Goal: Entertainment & Leisure: Consume media (video, audio)

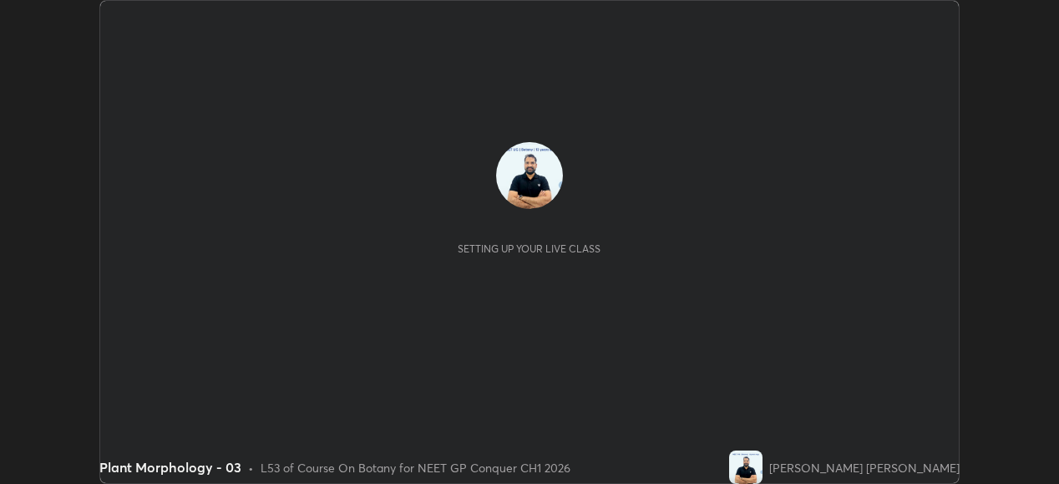
scroll to position [484, 1059]
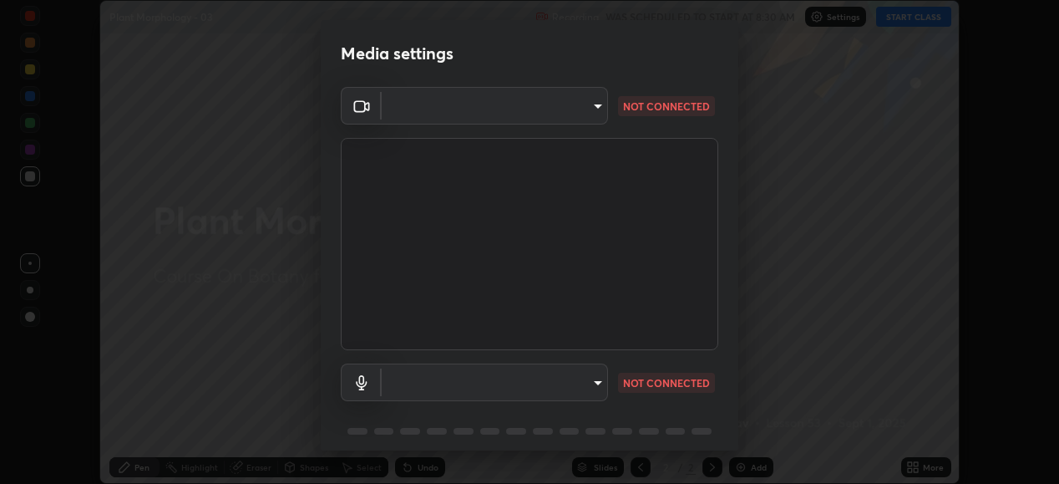
type input "1a0cd2fa9eaecc5464ce661d2c376d4f68bb2a1a8db1c3726163fcb70f995fb6"
type input "default"
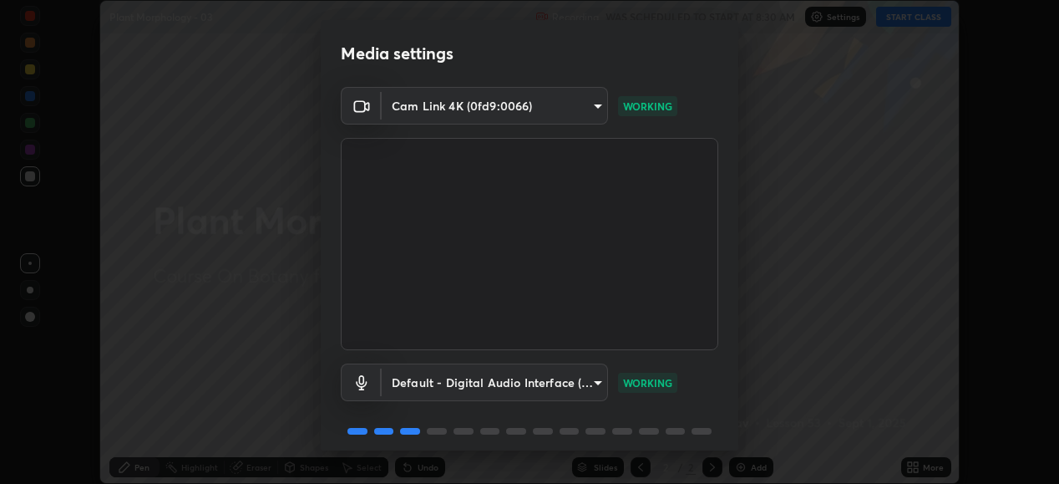
scroll to position [64, 0]
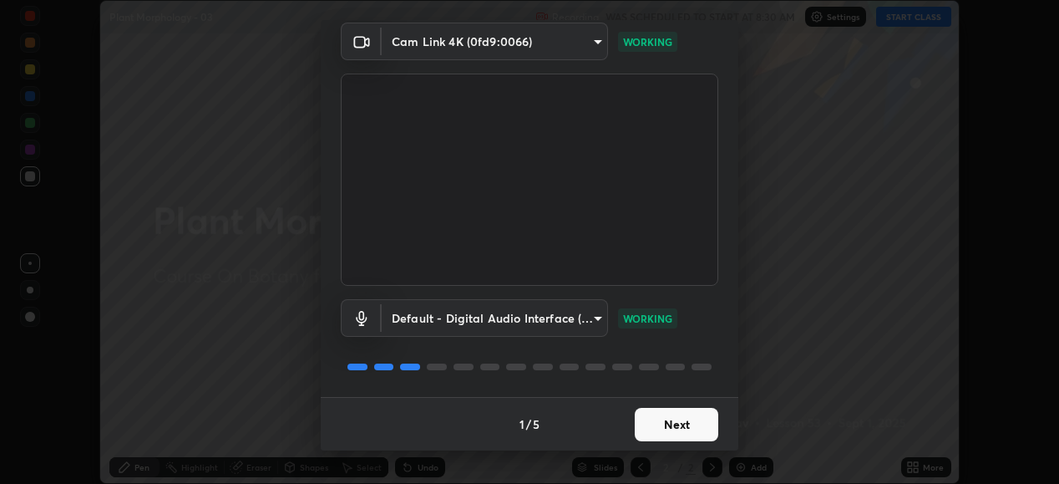
click at [671, 421] on button "Next" at bounding box center [677, 424] width 84 height 33
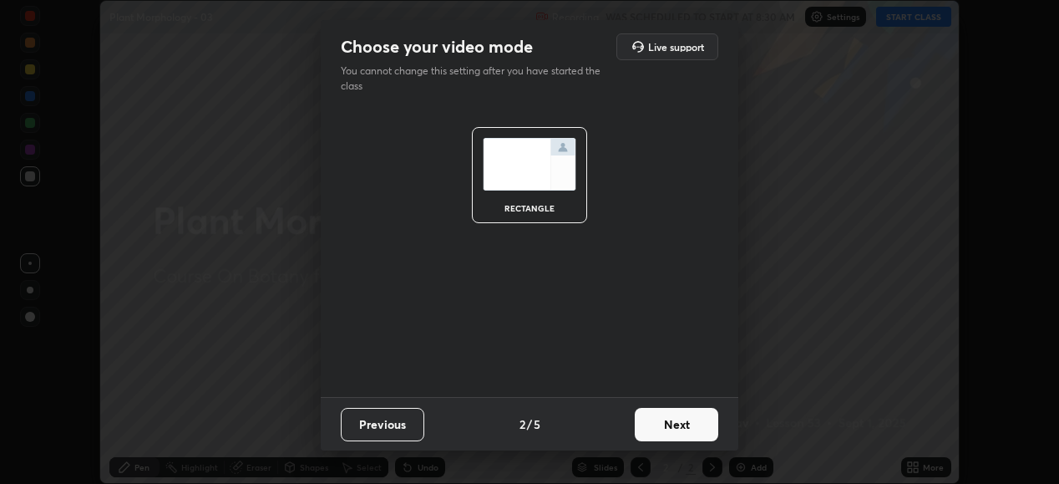
click at [676, 427] on button "Next" at bounding box center [677, 424] width 84 height 33
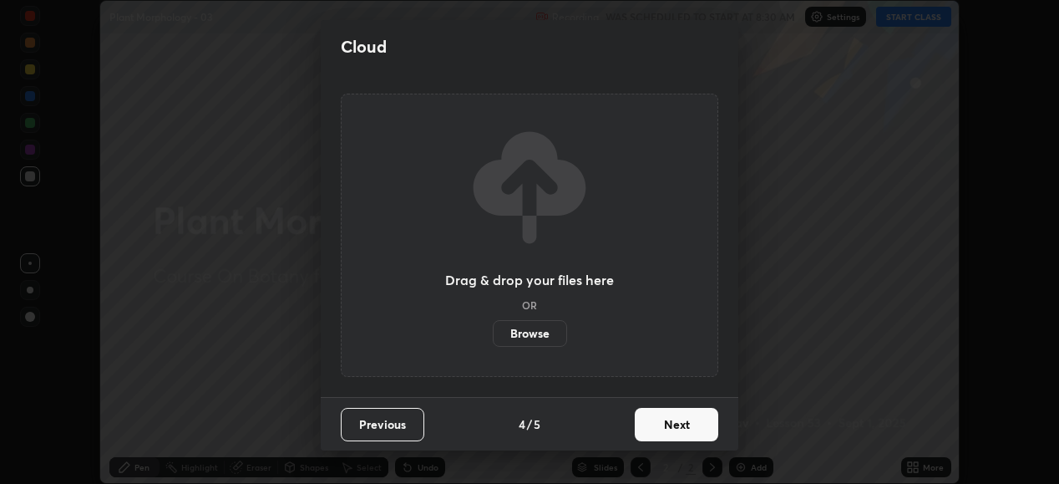
click at [676, 415] on button "Next" at bounding box center [677, 424] width 84 height 33
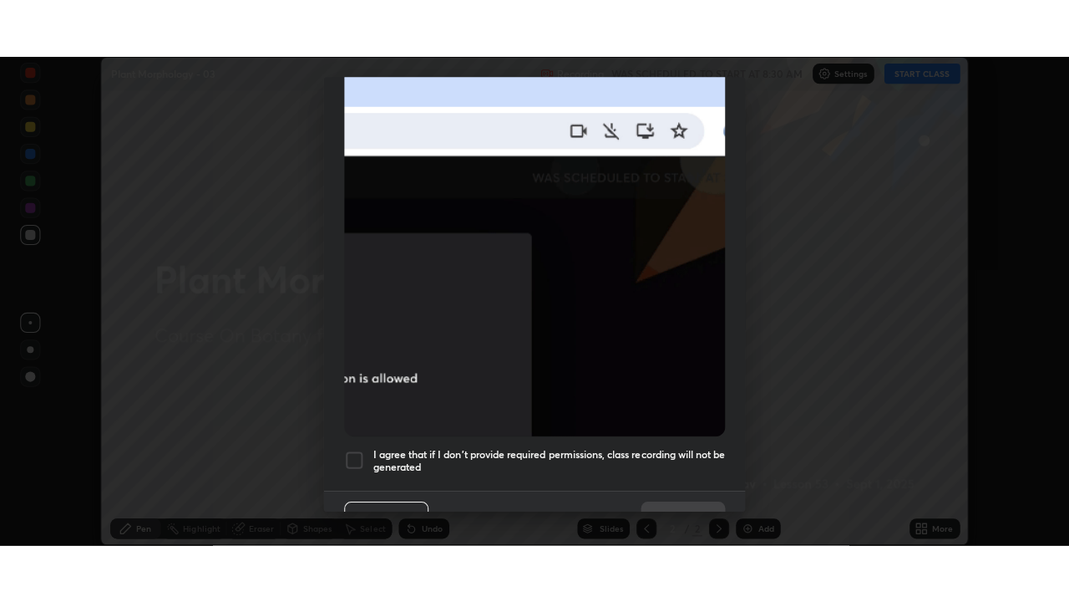
scroll to position [405, 0]
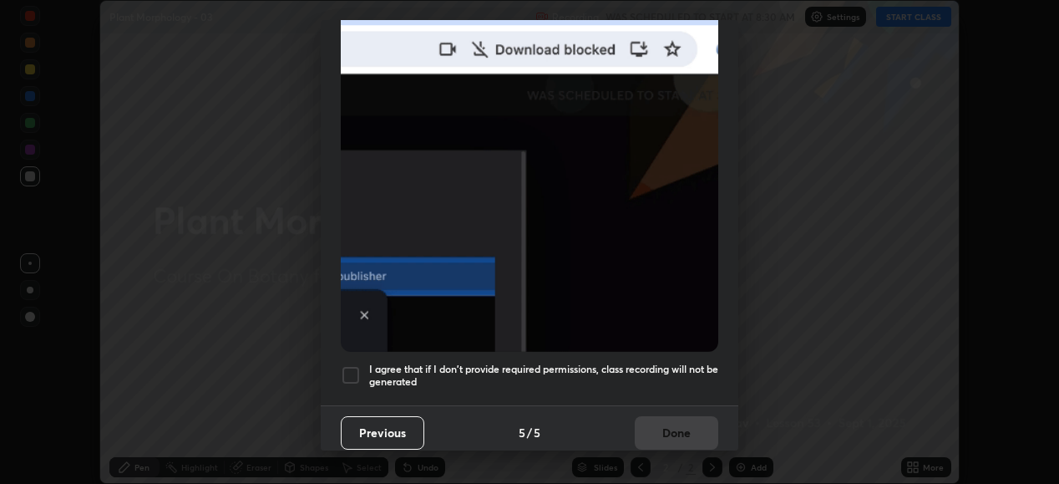
click at [352, 368] on div at bounding box center [351, 375] width 20 height 20
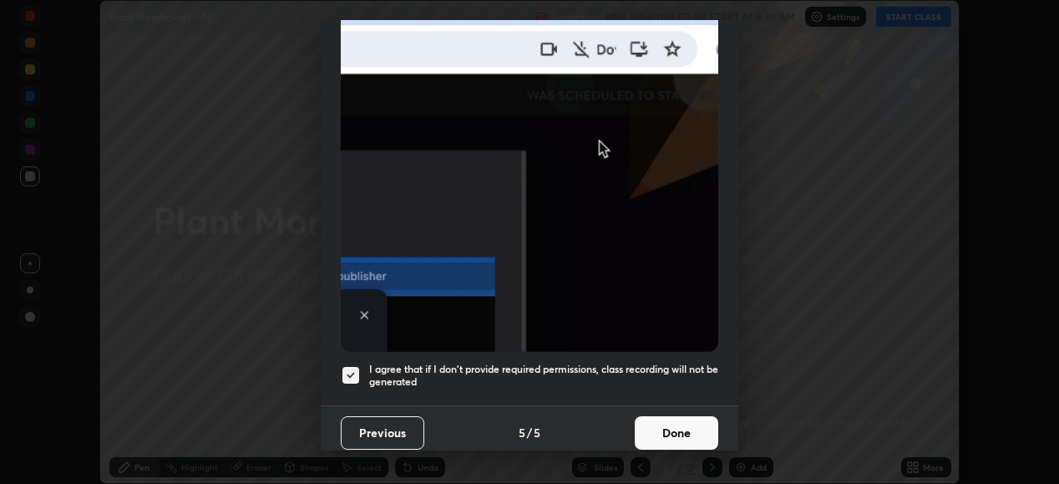
click at [673, 421] on button "Done" at bounding box center [677, 432] width 84 height 33
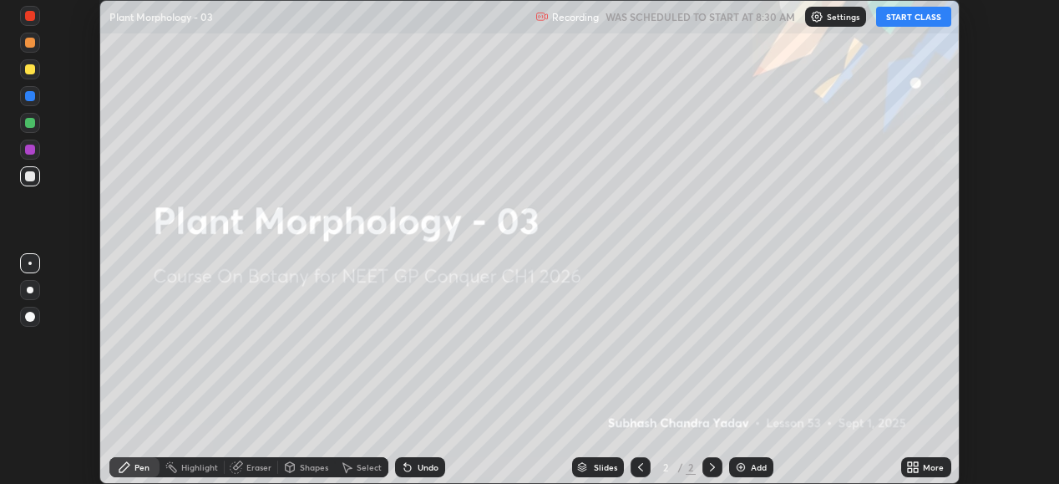
click at [908, 17] on button "START CLASS" at bounding box center [913, 17] width 75 height 20
click at [913, 466] on icon at bounding box center [913, 466] width 13 height 13
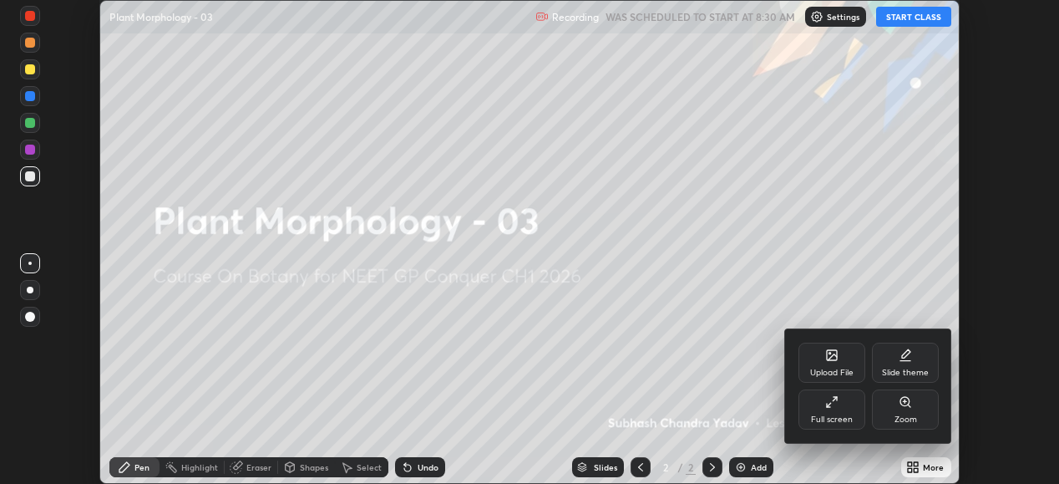
click at [833, 397] on icon at bounding box center [831, 401] width 13 height 13
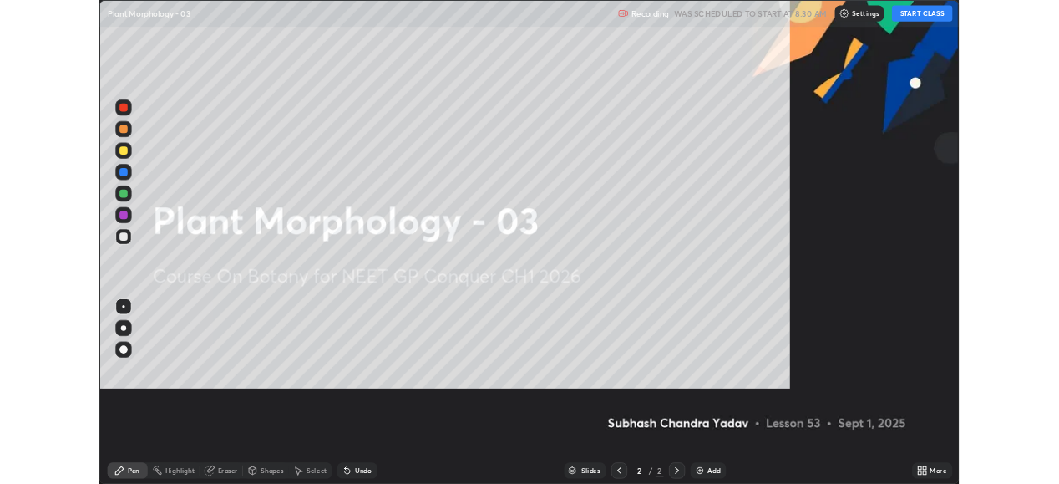
scroll to position [602, 1069]
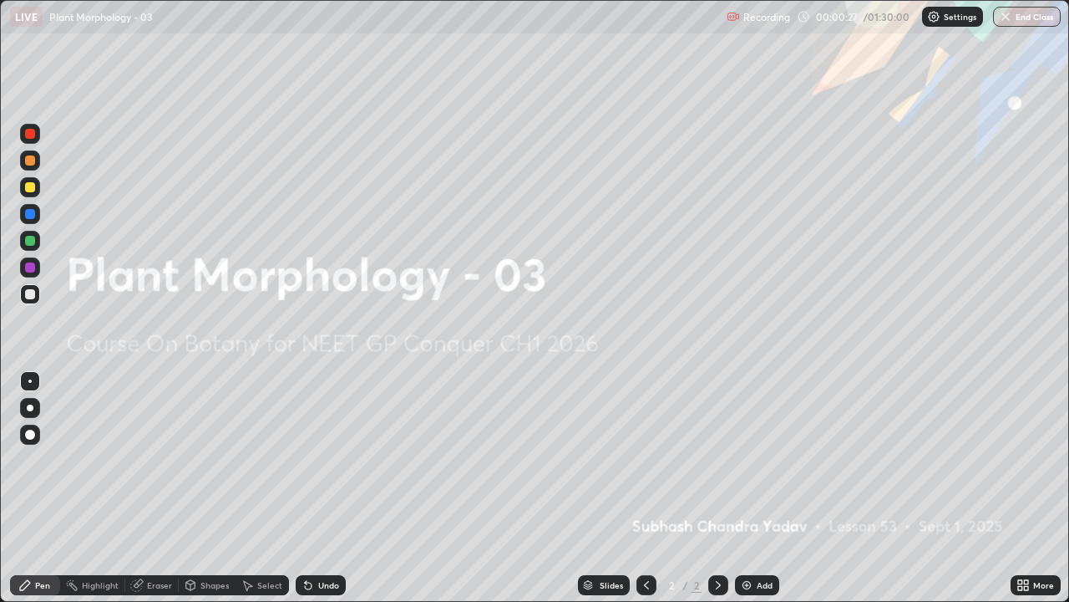
click at [1020, 483] on icon at bounding box center [1020, 582] width 4 height 4
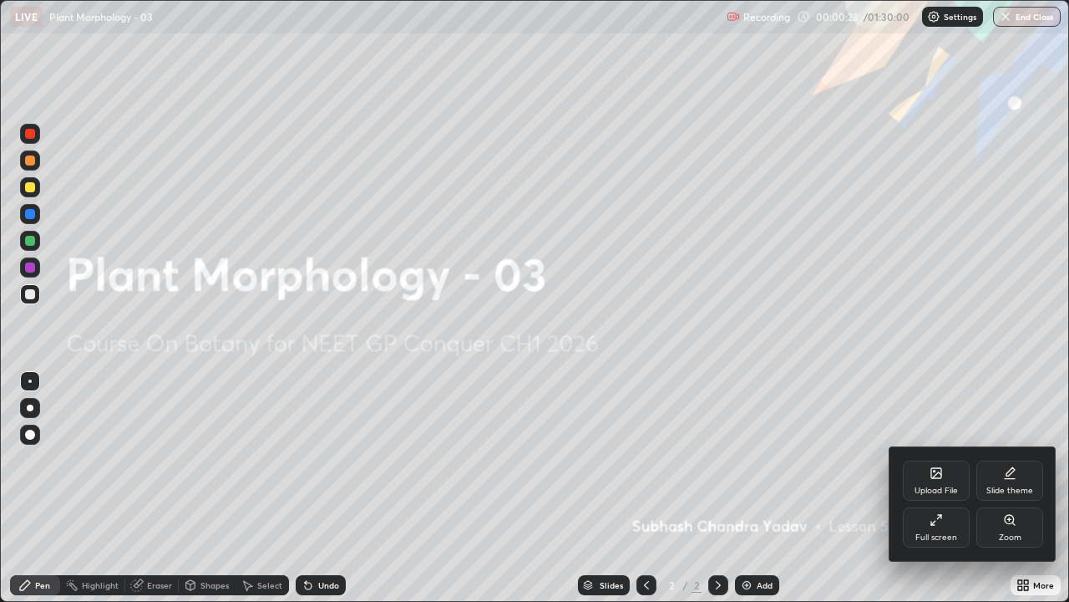
click at [929, 483] on div "Full screen" at bounding box center [936, 527] width 67 height 40
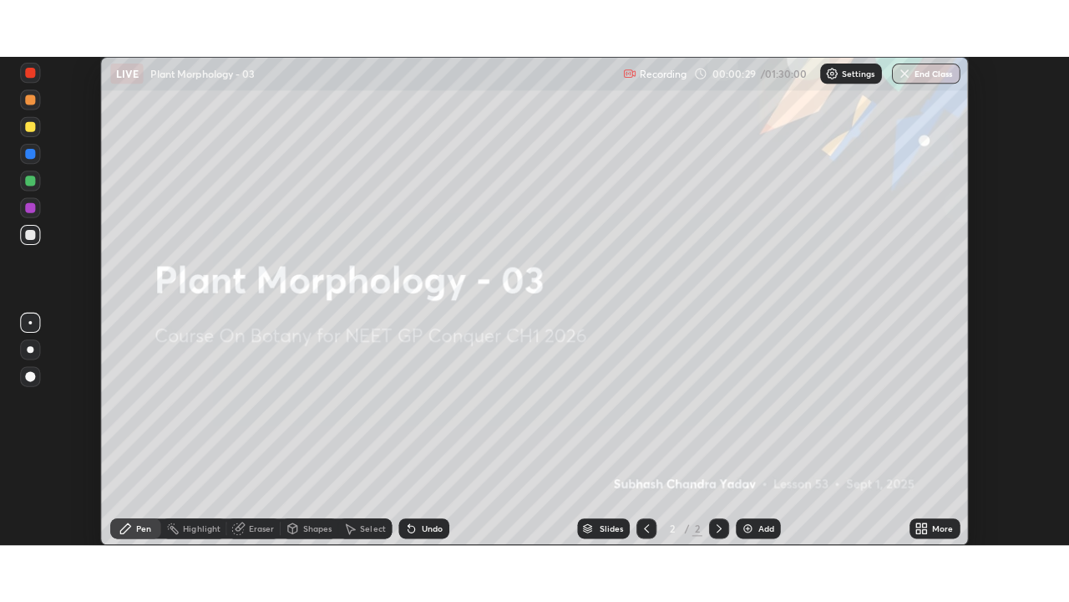
scroll to position [83065, 82489]
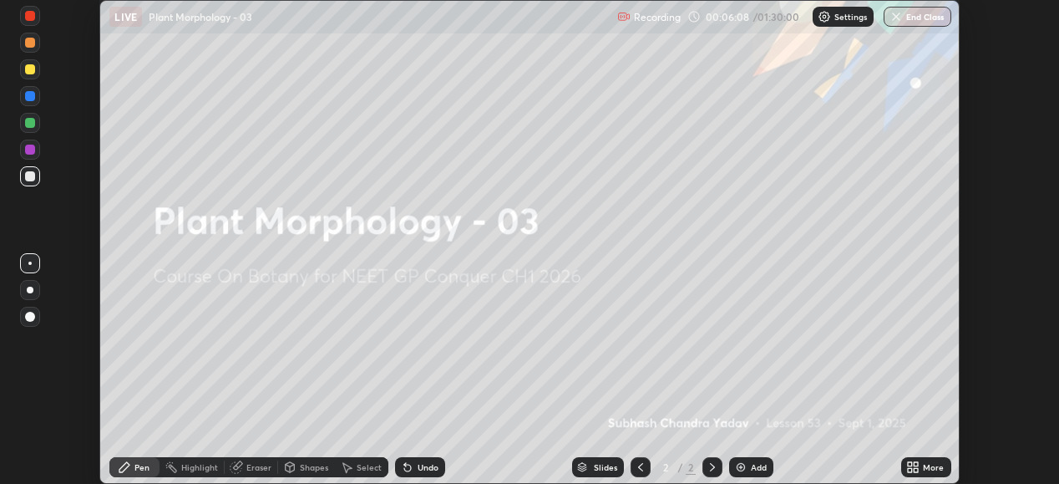
click at [907, 465] on icon at bounding box center [913, 466] width 13 height 13
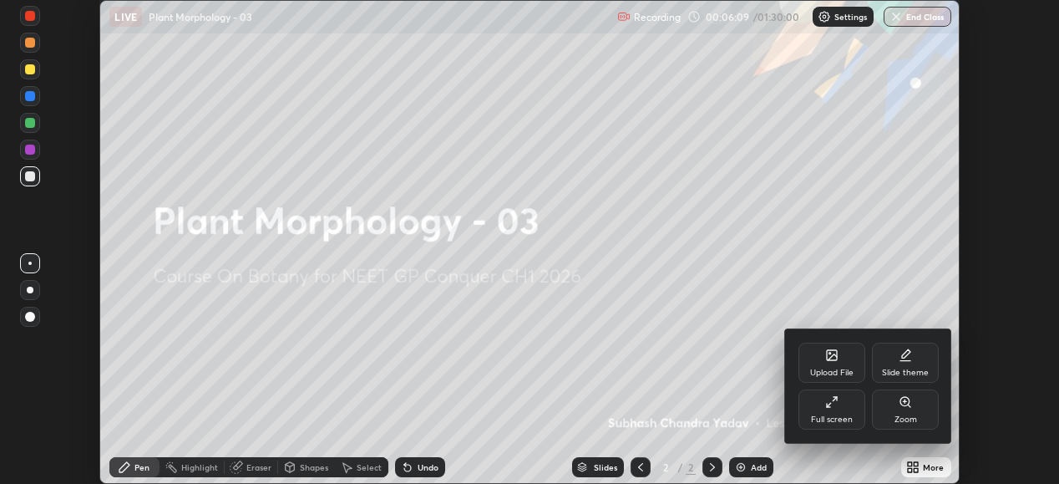
click at [830, 403] on icon at bounding box center [831, 401] width 13 height 13
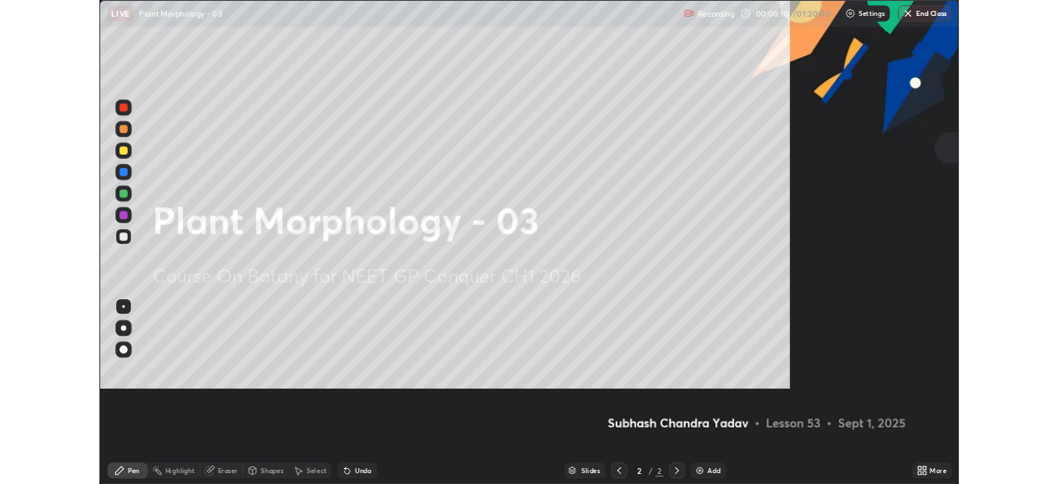
scroll to position [602, 1069]
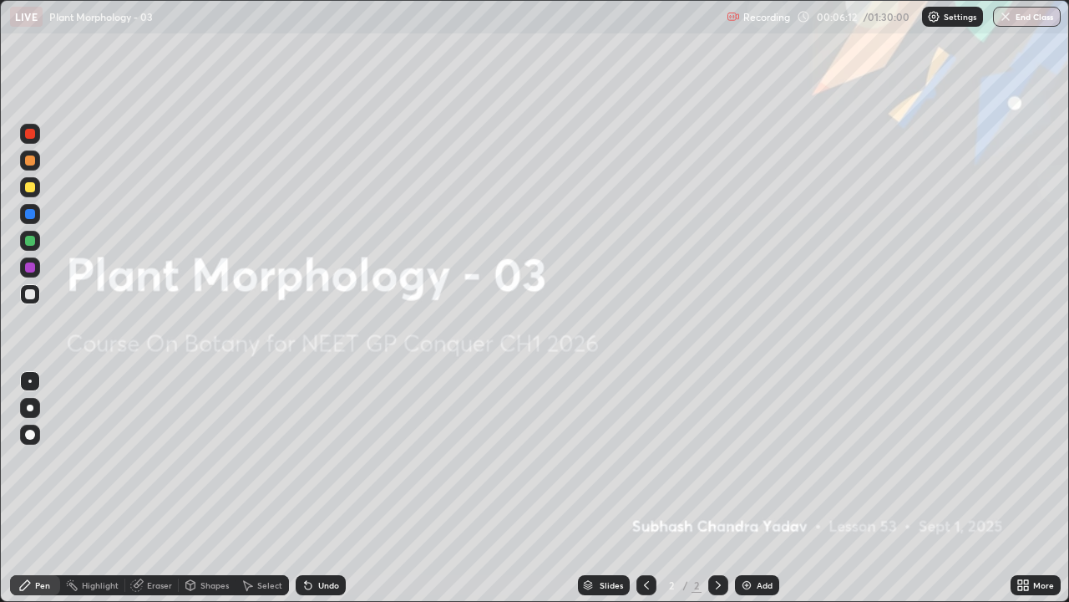
click at [746, 483] on img at bounding box center [746, 584] width 13 height 13
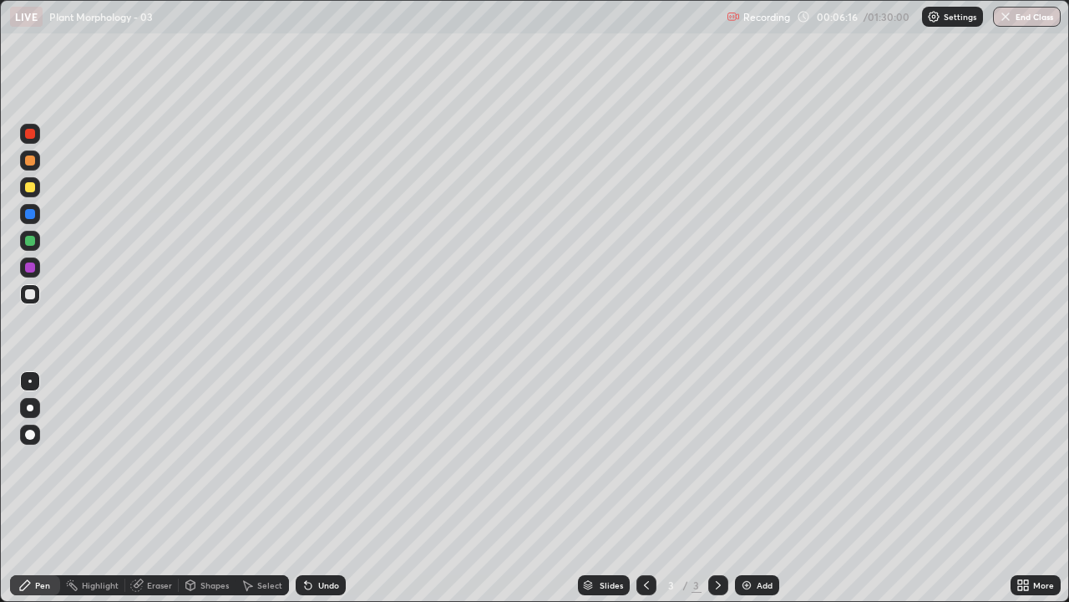
click at [150, 483] on div "Eraser" at bounding box center [151, 585] width 53 height 20
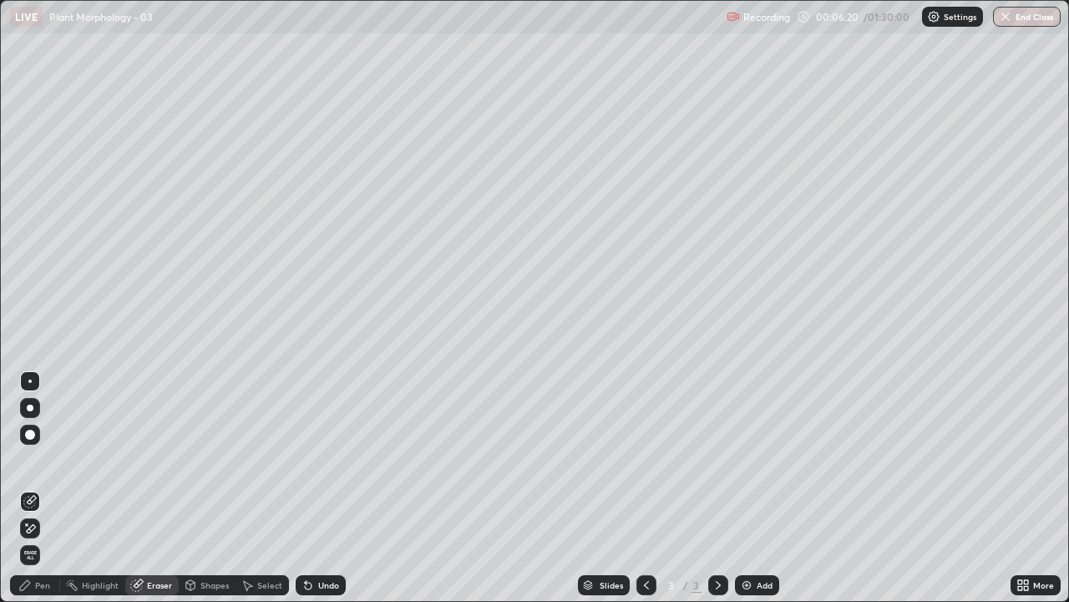
click at [49, 483] on div "Pen" at bounding box center [42, 585] width 15 height 8
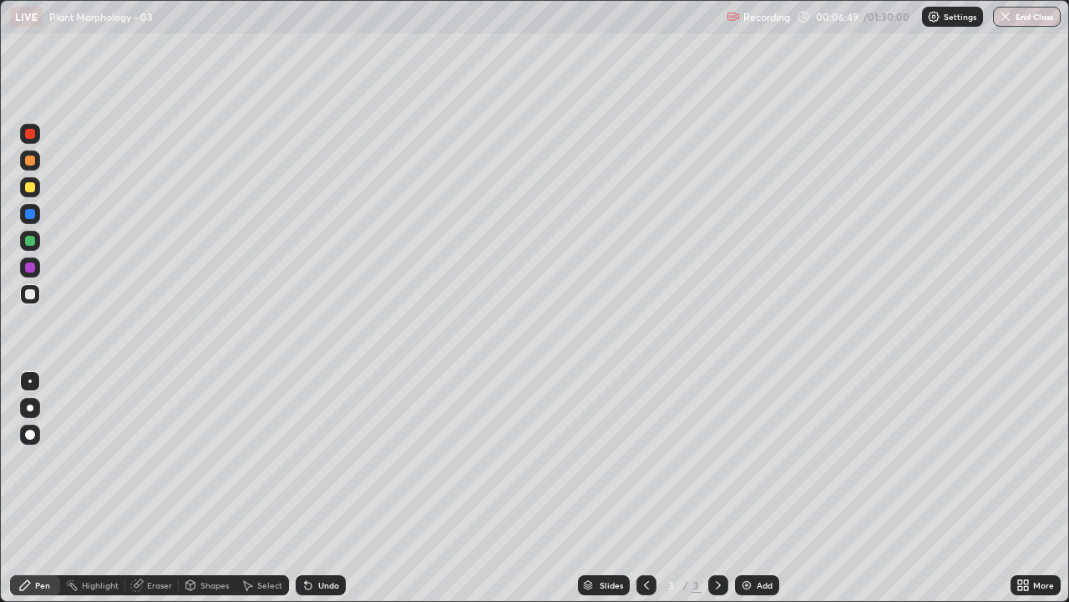
click at [29, 189] on div at bounding box center [30, 187] width 10 height 10
click at [30, 241] on div at bounding box center [30, 241] width 10 height 10
click at [29, 297] on div at bounding box center [30, 294] width 10 height 10
click at [32, 245] on div at bounding box center [30, 241] width 10 height 10
click at [35, 162] on div at bounding box center [30, 160] width 20 height 20
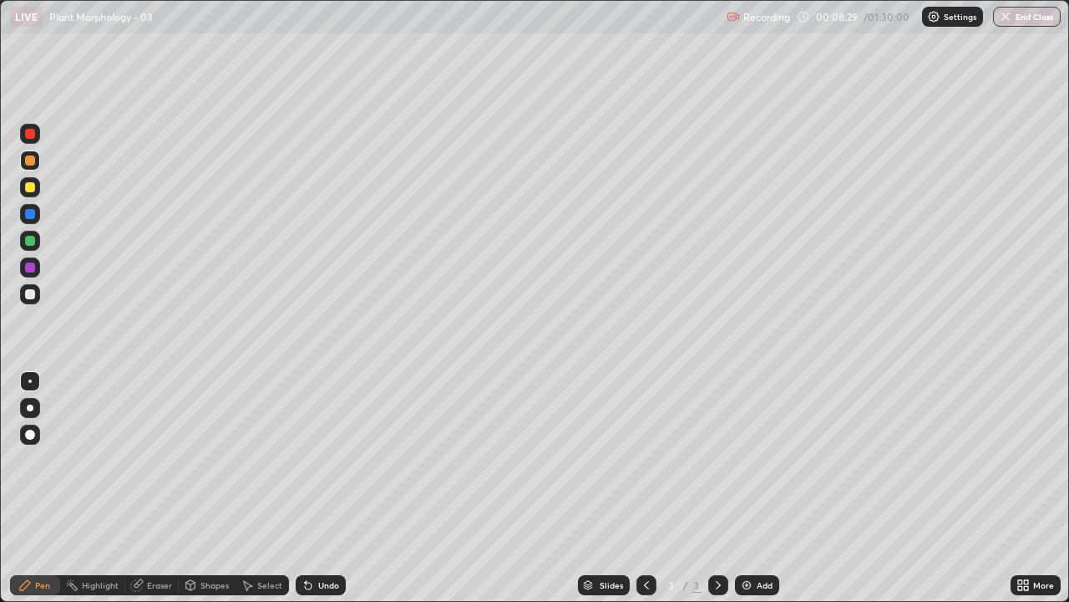
click at [29, 294] on div at bounding box center [30, 294] width 10 height 10
click at [1024, 483] on icon at bounding box center [1026, 588] width 4 height 4
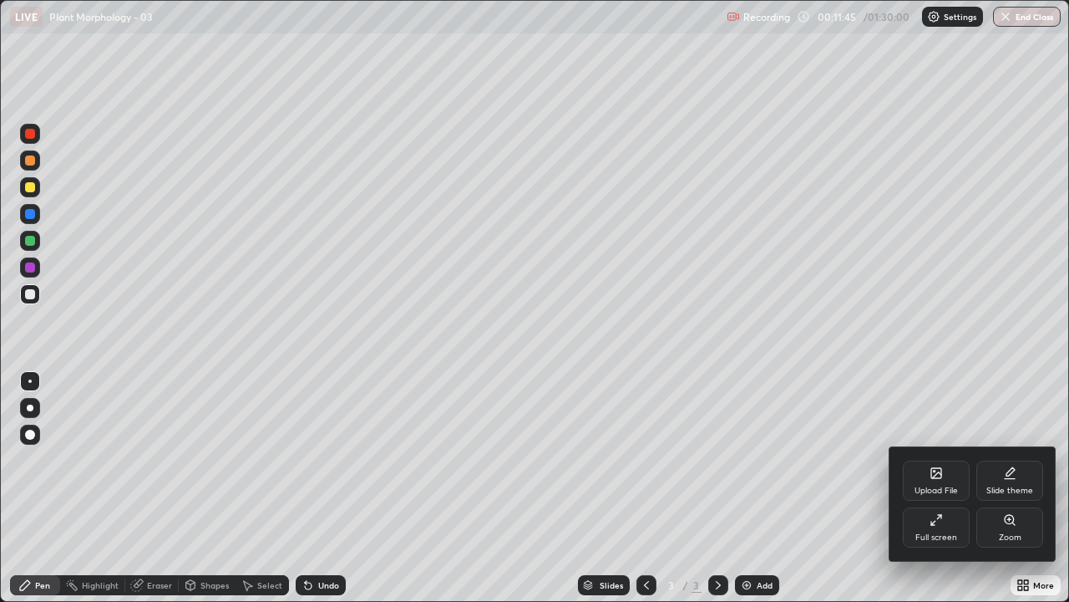
click at [931, 483] on icon at bounding box center [936, 519] width 13 height 13
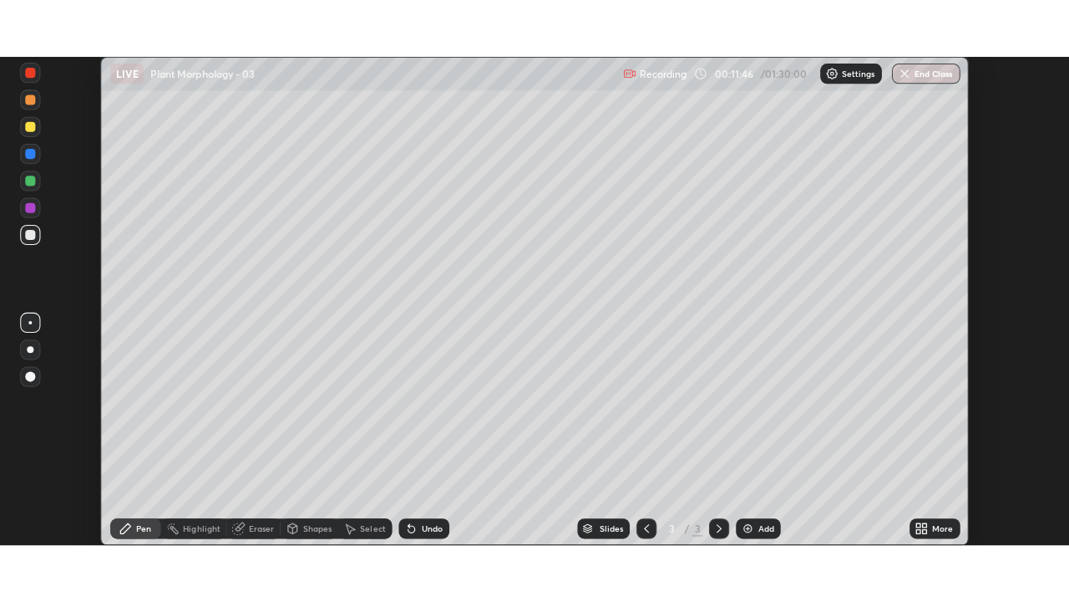
scroll to position [83065, 82489]
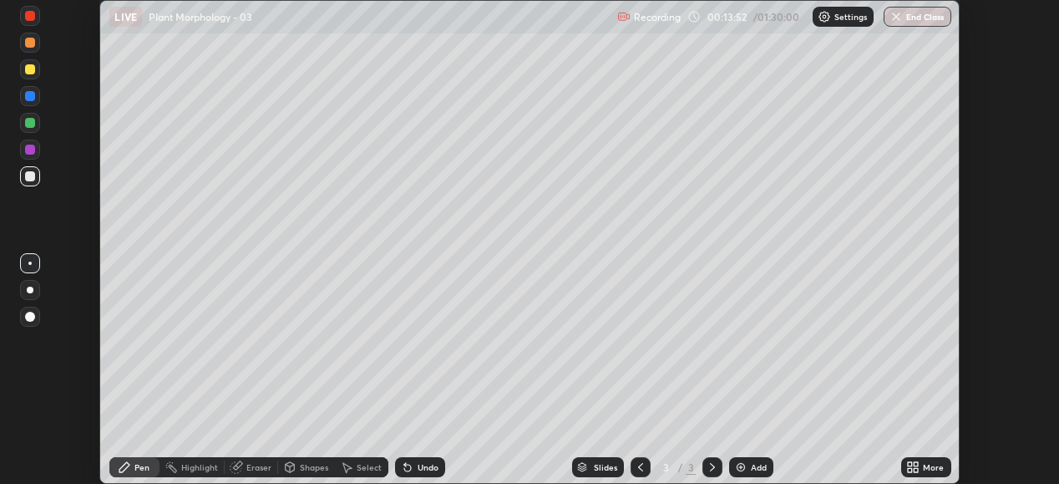
click at [739, 465] on img at bounding box center [740, 466] width 13 height 13
click at [910, 469] on icon at bounding box center [910, 470] width 4 height 4
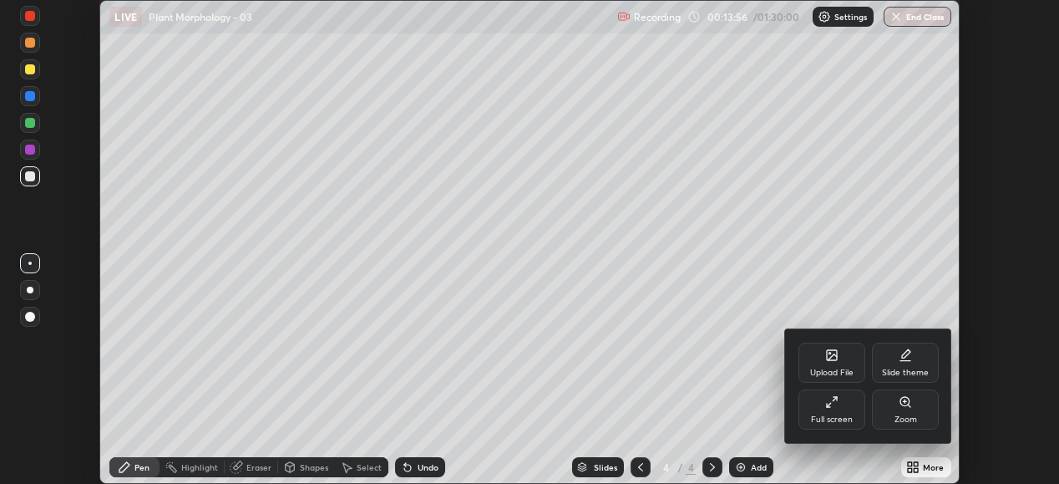
click at [825, 402] on icon at bounding box center [831, 401] width 13 height 13
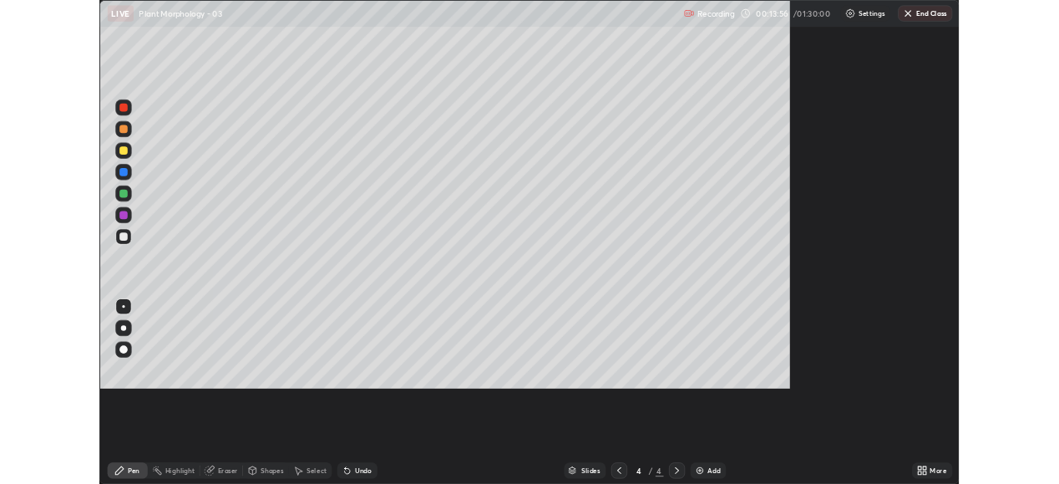
scroll to position [602, 1069]
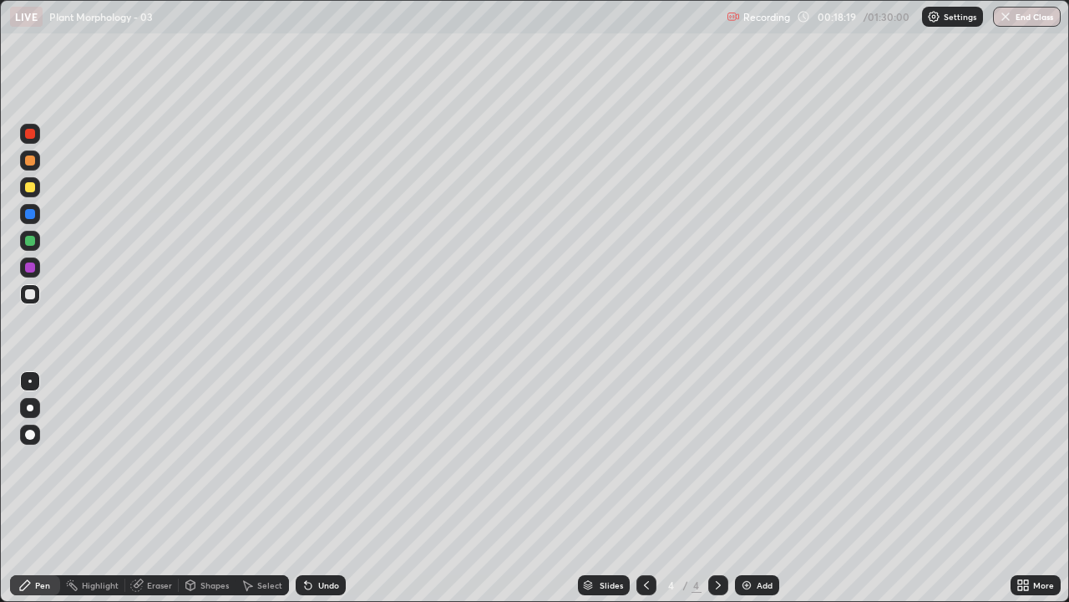
click at [741, 483] on img at bounding box center [746, 584] width 13 height 13
click at [31, 301] on div at bounding box center [30, 294] width 20 height 20
click at [30, 188] on div at bounding box center [30, 187] width 10 height 10
click at [744, 483] on img at bounding box center [746, 584] width 13 height 13
click at [27, 296] on div at bounding box center [30, 294] width 10 height 10
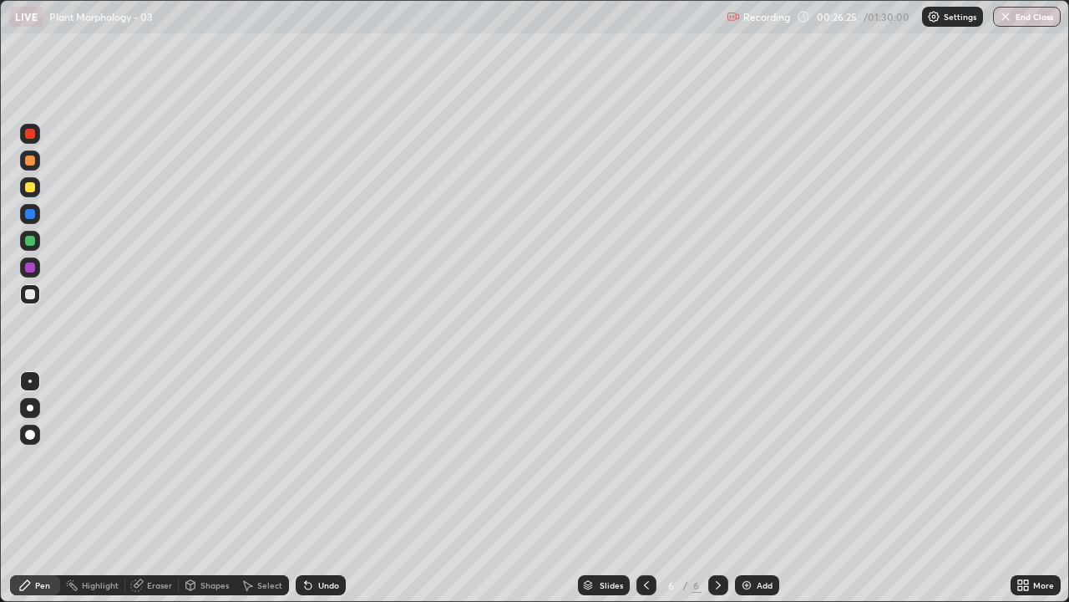
click at [26, 240] on div at bounding box center [30, 241] width 10 height 10
click at [740, 483] on img at bounding box center [746, 584] width 13 height 13
click at [744, 483] on img at bounding box center [746, 584] width 13 height 13
click at [28, 298] on div at bounding box center [30, 294] width 10 height 10
click at [1021, 483] on icon at bounding box center [1020, 582] width 4 height 4
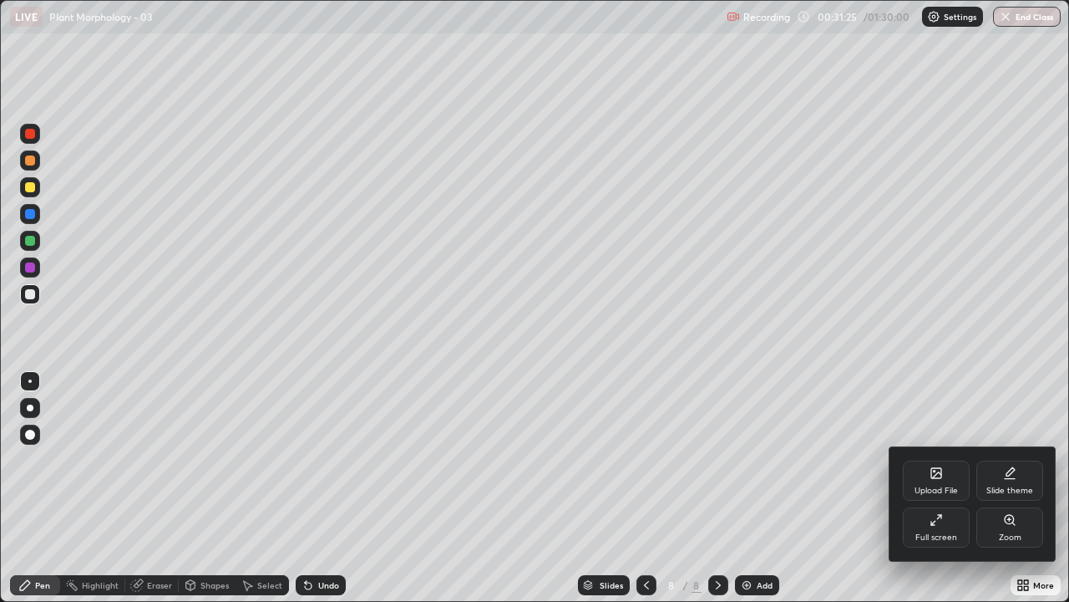
click at [935, 483] on icon at bounding box center [936, 519] width 13 height 13
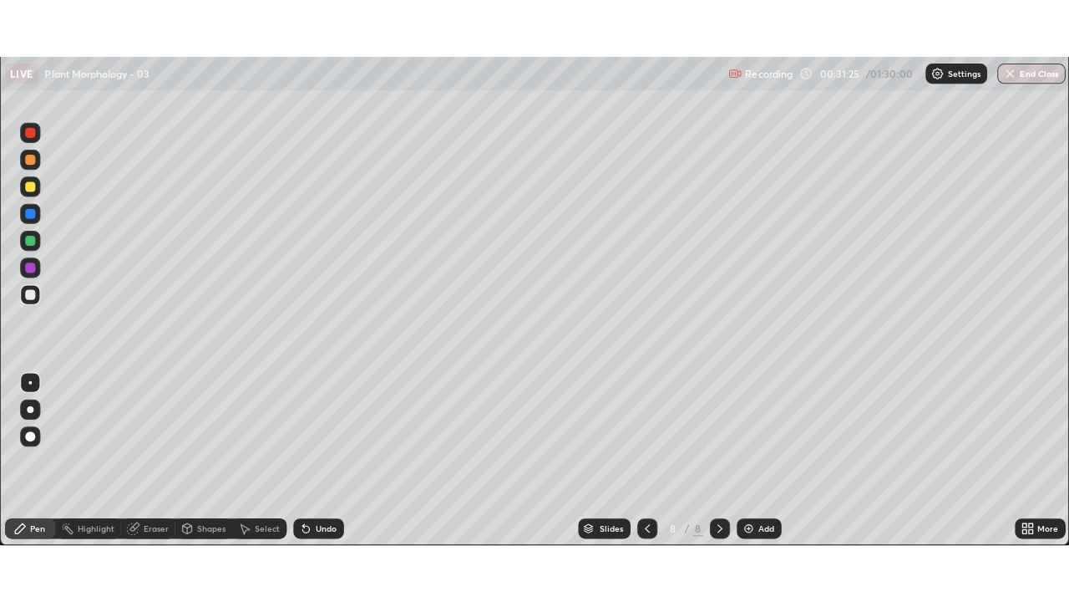
scroll to position [83065, 82489]
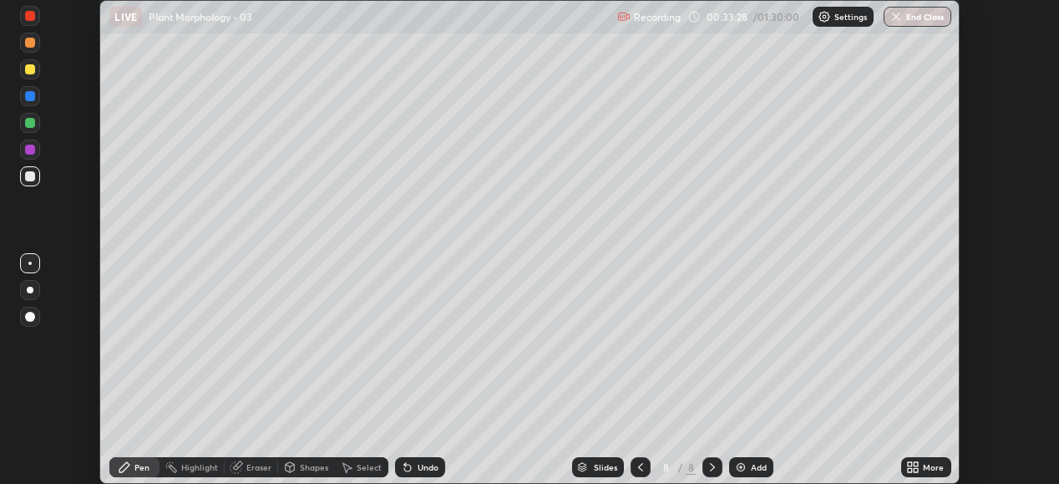
click at [913, 463] on icon at bounding box center [913, 466] width 13 height 13
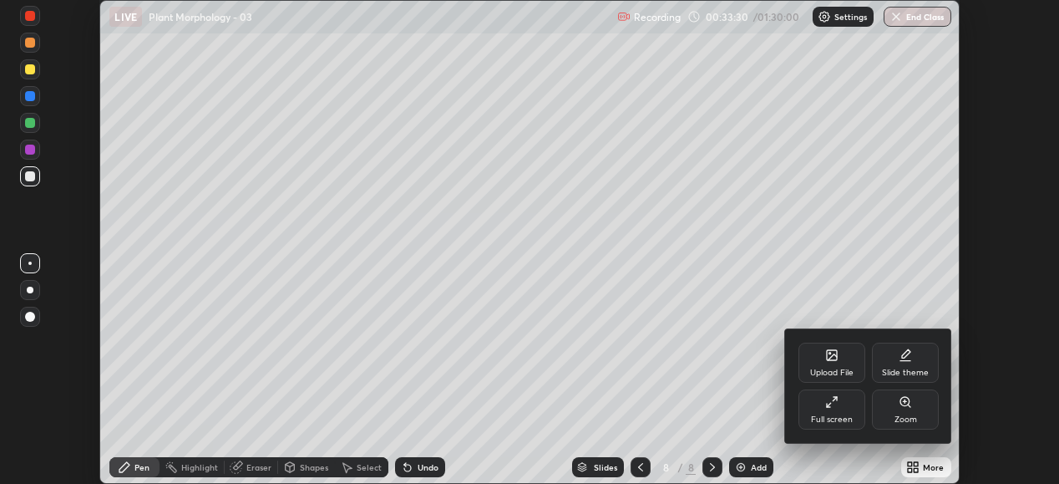
click at [830, 402] on icon at bounding box center [831, 401] width 13 height 13
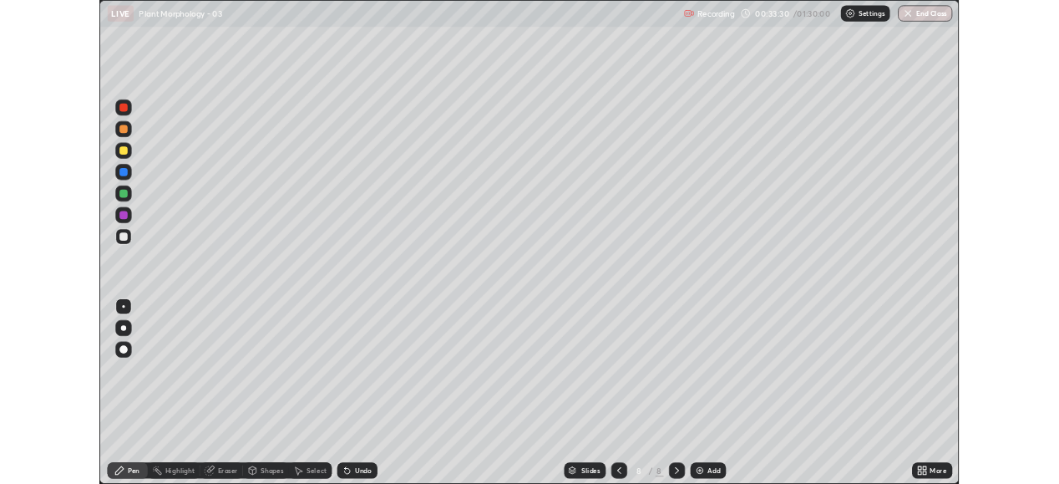
scroll to position [602, 1069]
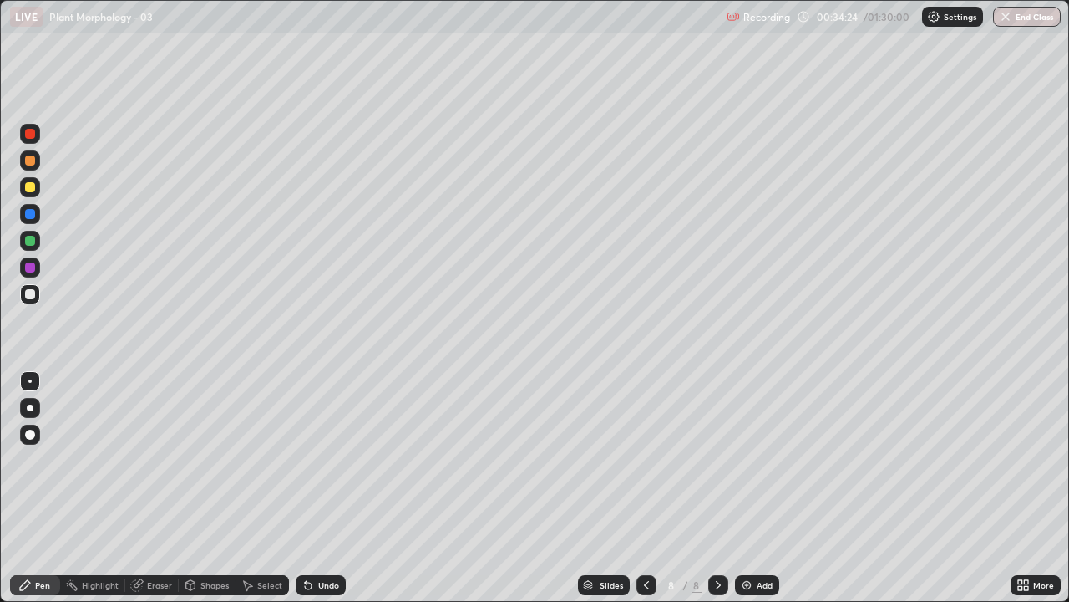
click at [28, 191] on div at bounding box center [30, 187] width 10 height 10
click at [31, 162] on div at bounding box center [30, 160] width 10 height 10
click at [28, 240] on div at bounding box center [30, 241] width 10 height 10
click at [1021, 483] on icon at bounding box center [1020, 582] width 4 height 4
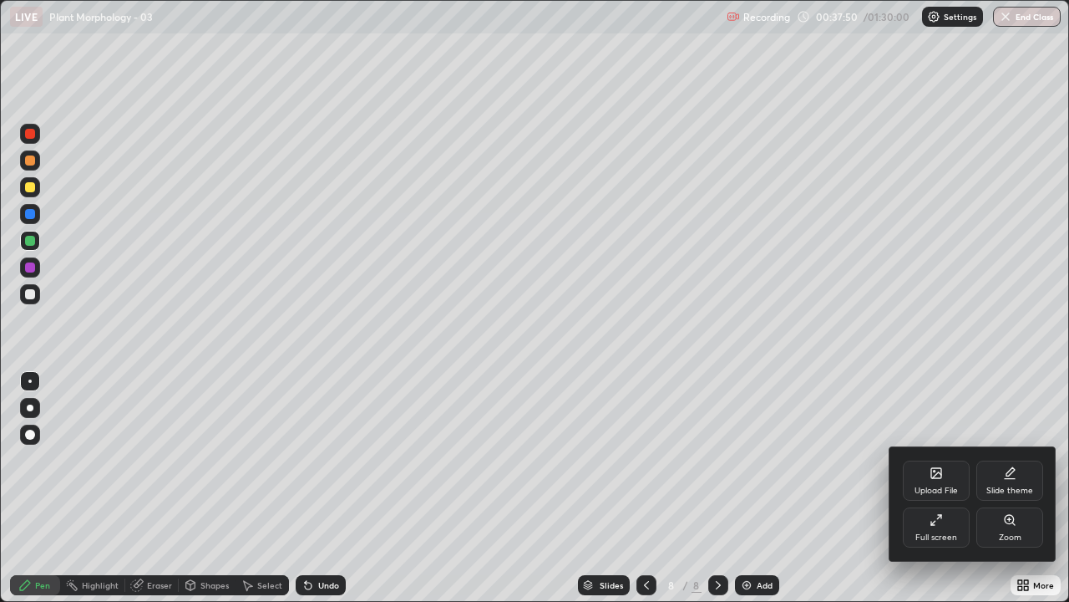
click at [935, 483] on icon at bounding box center [936, 519] width 13 height 13
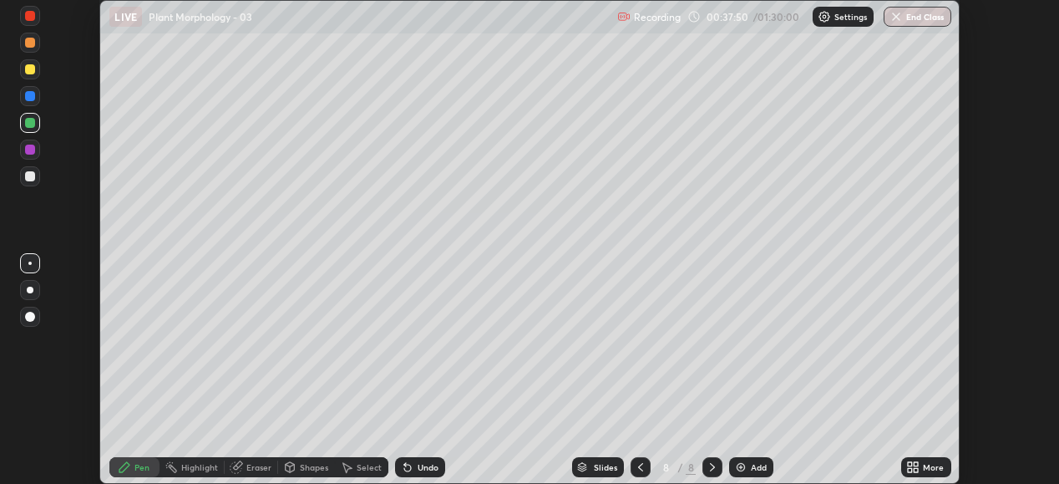
scroll to position [83065, 82489]
click at [734, 466] on img at bounding box center [740, 466] width 13 height 13
click at [255, 468] on div "Eraser" at bounding box center [258, 467] width 25 height 8
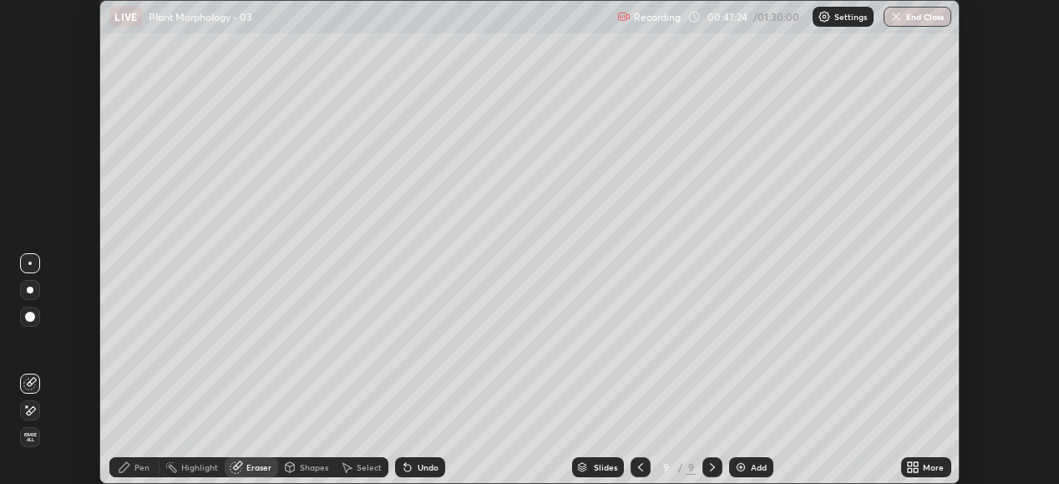
click at [136, 464] on div "Pen" at bounding box center [142, 467] width 15 height 8
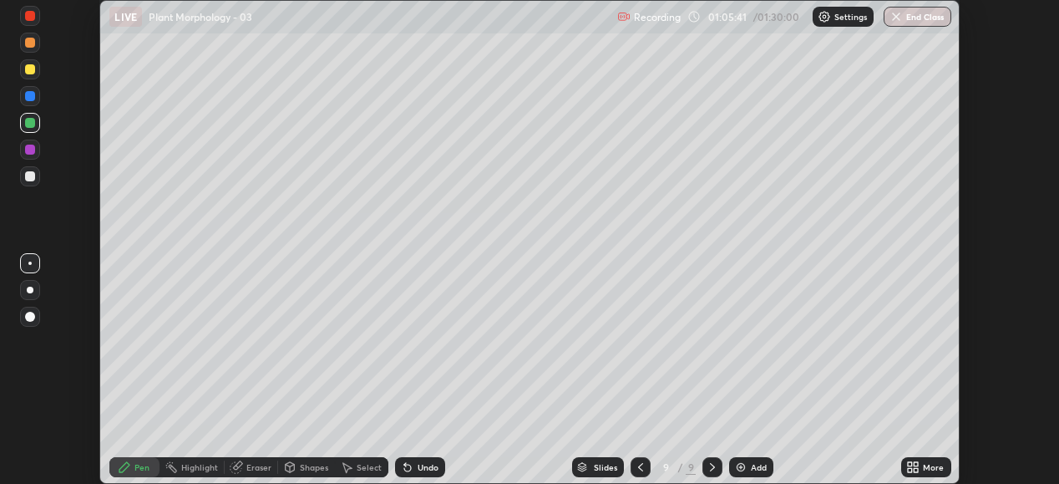
click at [34, 179] on div at bounding box center [30, 176] width 10 height 10
click at [253, 475] on div "Eraser" at bounding box center [251, 467] width 53 height 20
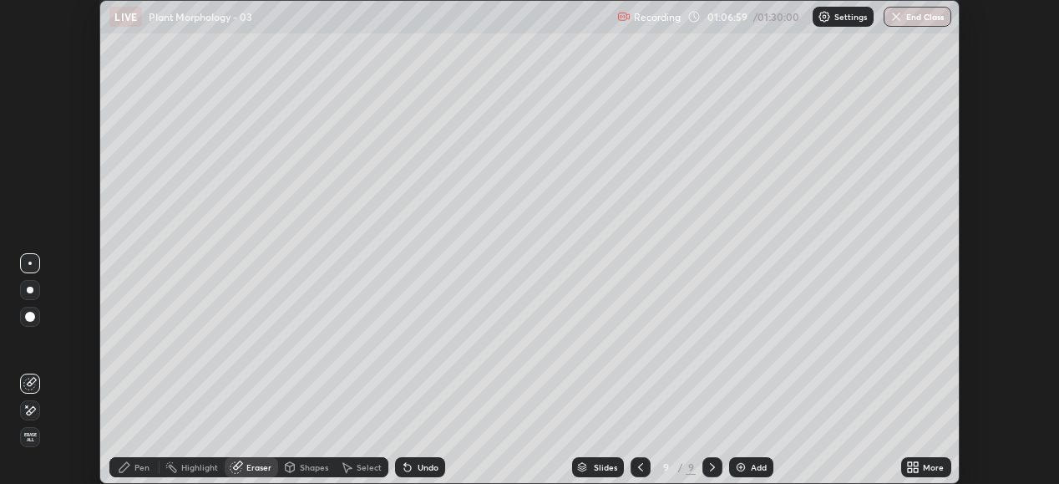
click at [149, 471] on div "Pen" at bounding box center [142, 467] width 15 height 8
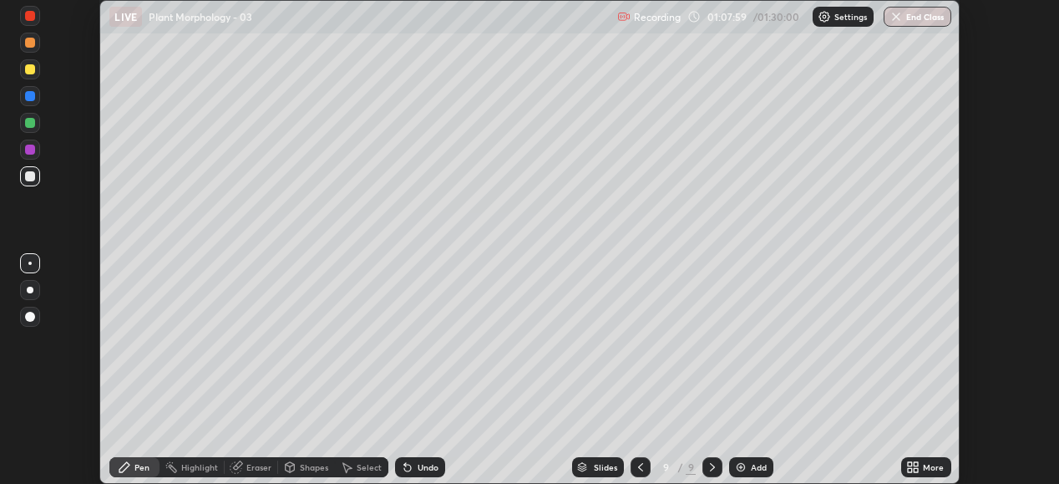
click at [736, 465] on img at bounding box center [740, 466] width 13 height 13
